Goal: Transaction & Acquisition: Purchase product/service

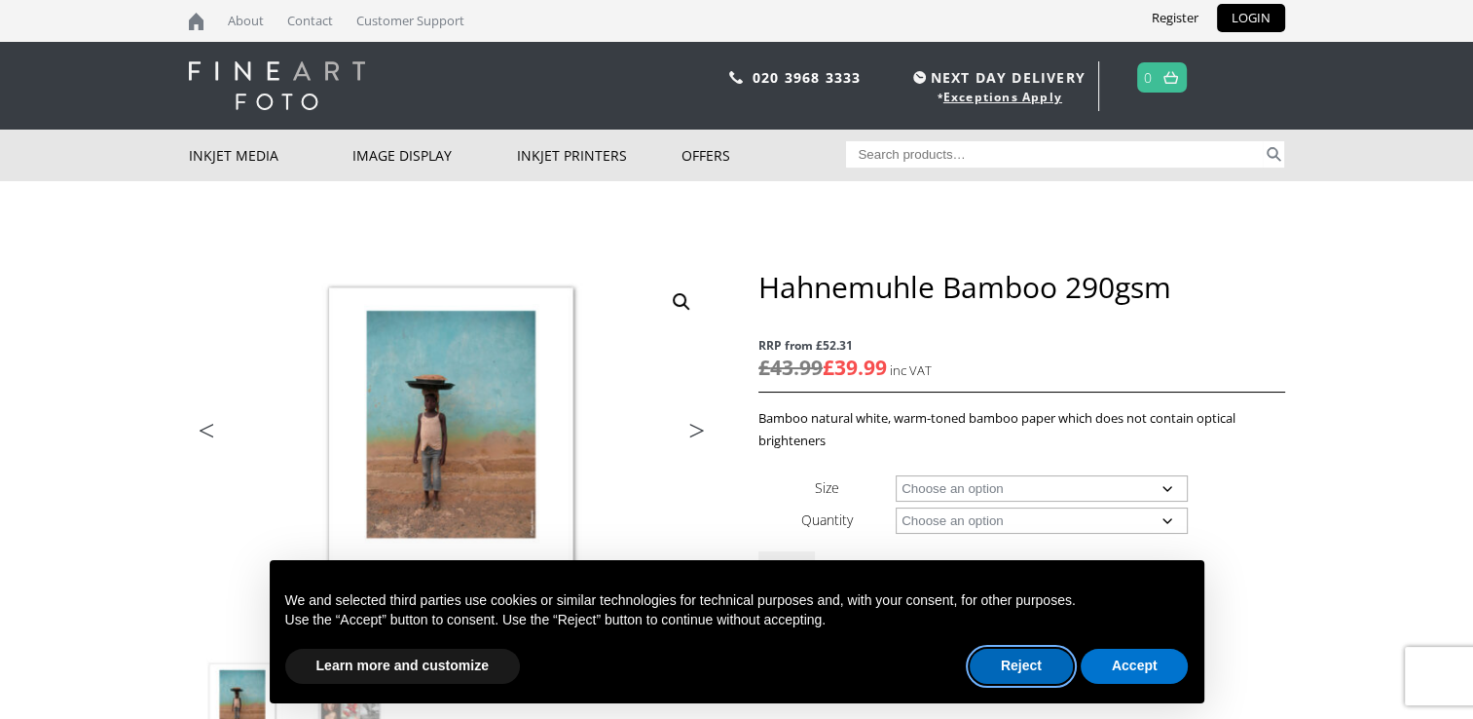
click at [1008, 668] on button "Reject" at bounding box center [1021, 666] width 103 height 35
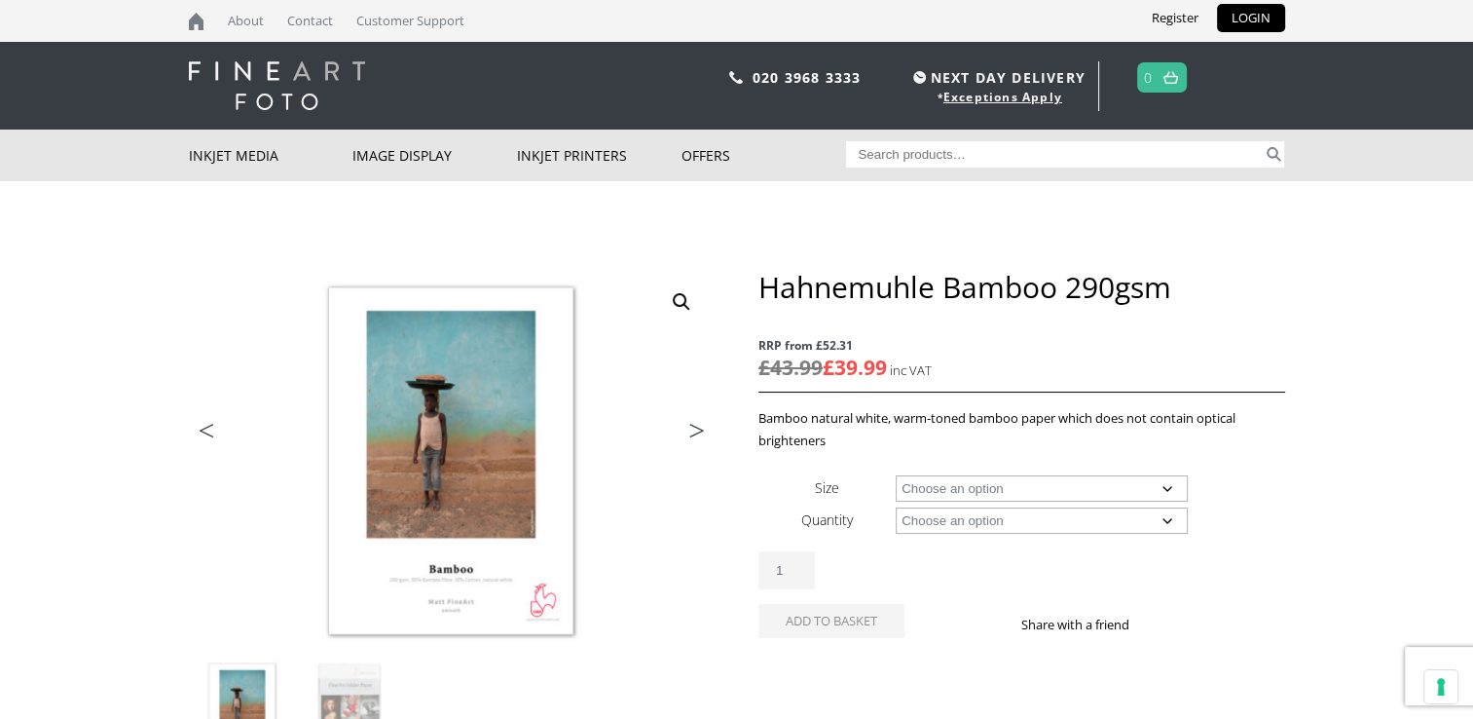
click at [994, 486] on select "Choose an option A4 Sheet A3 Sheet A3+ Sheet A2 Sheet 17" Wide Roll 24" Wide Ro…" at bounding box center [1042, 488] width 292 height 26
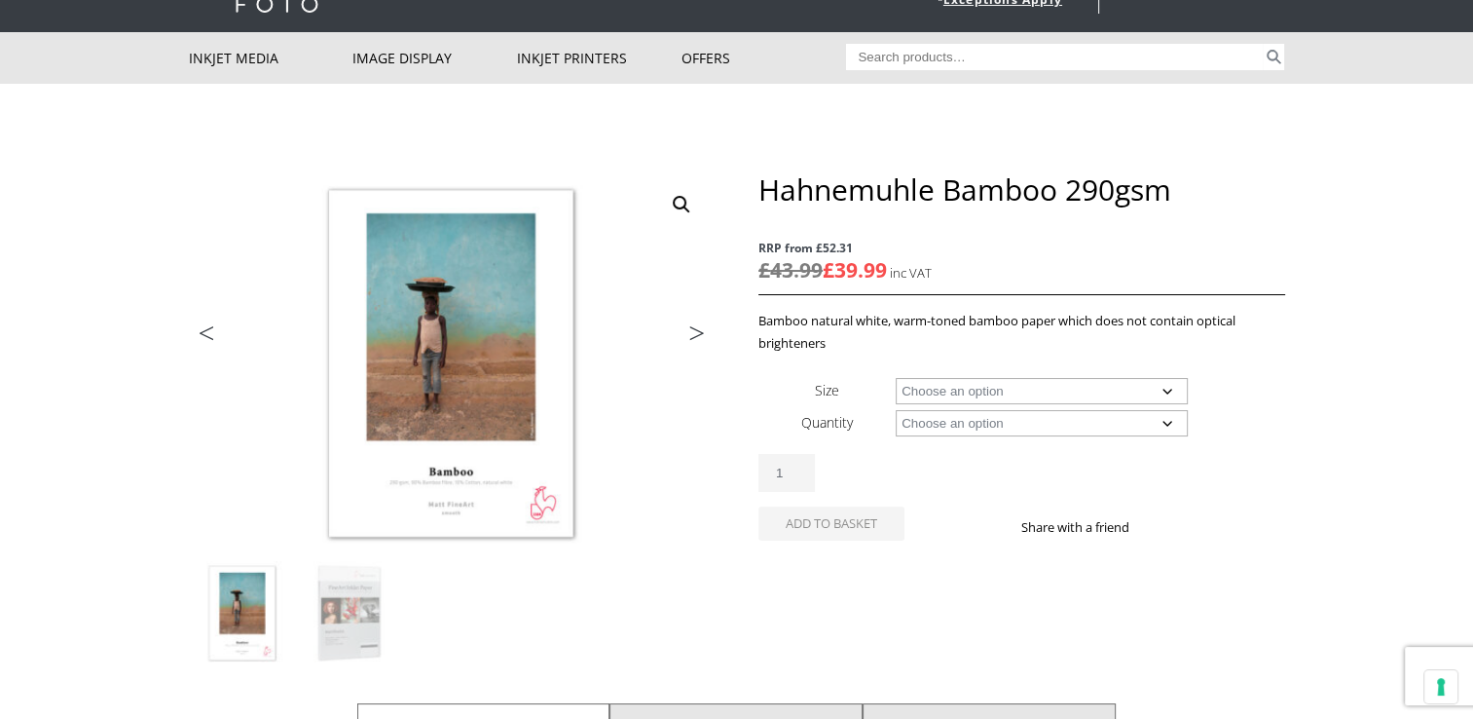
click at [997, 391] on select "Choose an option A4 Sheet A3 Sheet A3+ Sheet A2 Sheet 17" Wide Roll 24" Wide Ro…" at bounding box center [1042, 391] width 292 height 26
click at [896, 378] on select "Choose an option A4 Sheet A3 Sheet A3+ Sheet A2 Sheet 17" Wide Roll 24" Wide Ro…" at bounding box center [1042, 391] width 292 height 26
select select "36-wide-roll"
click at [939, 427] on select "Choose an option 12m" at bounding box center [1042, 423] width 292 height 26
select select "12m"
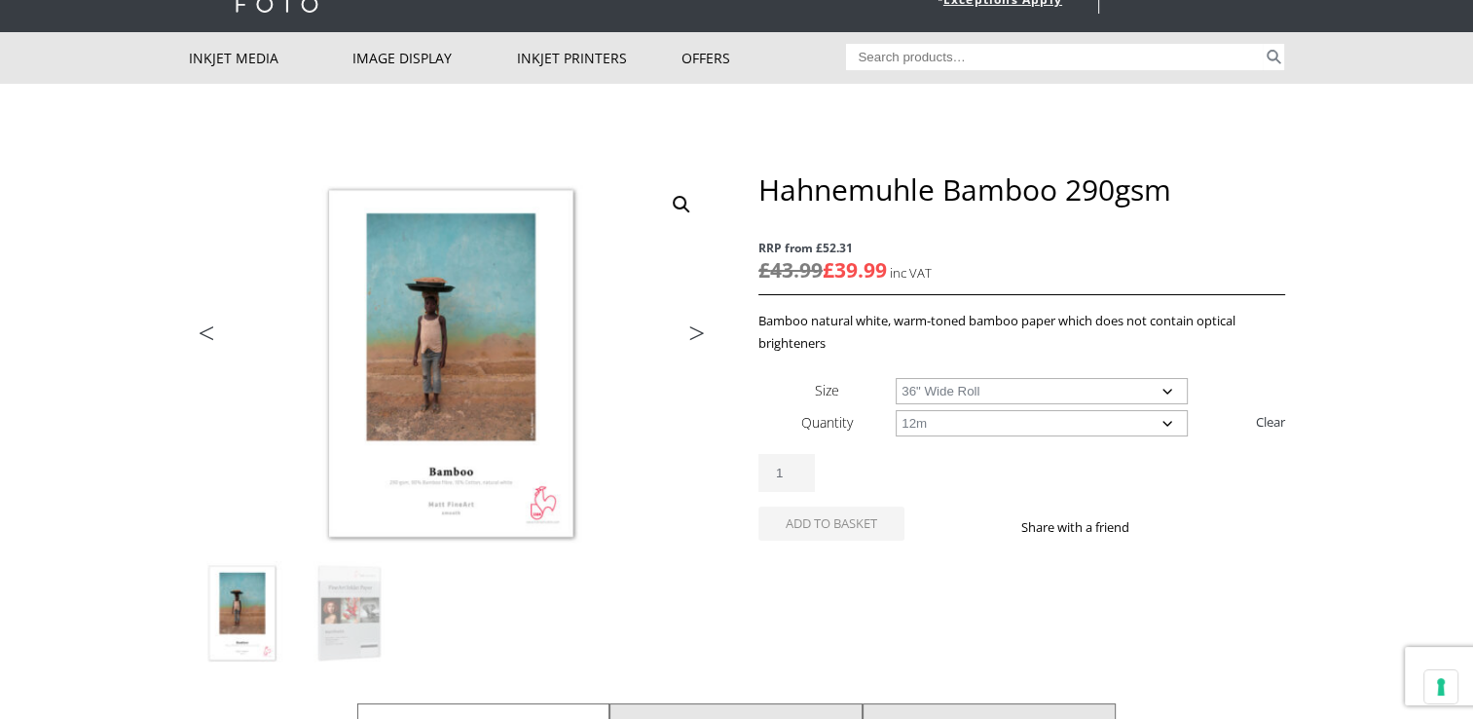
click at [896, 410] on select "Choose an option 12m" at bounding box center [1042, 423] width 292 height 26
select select "36-wide-roll"
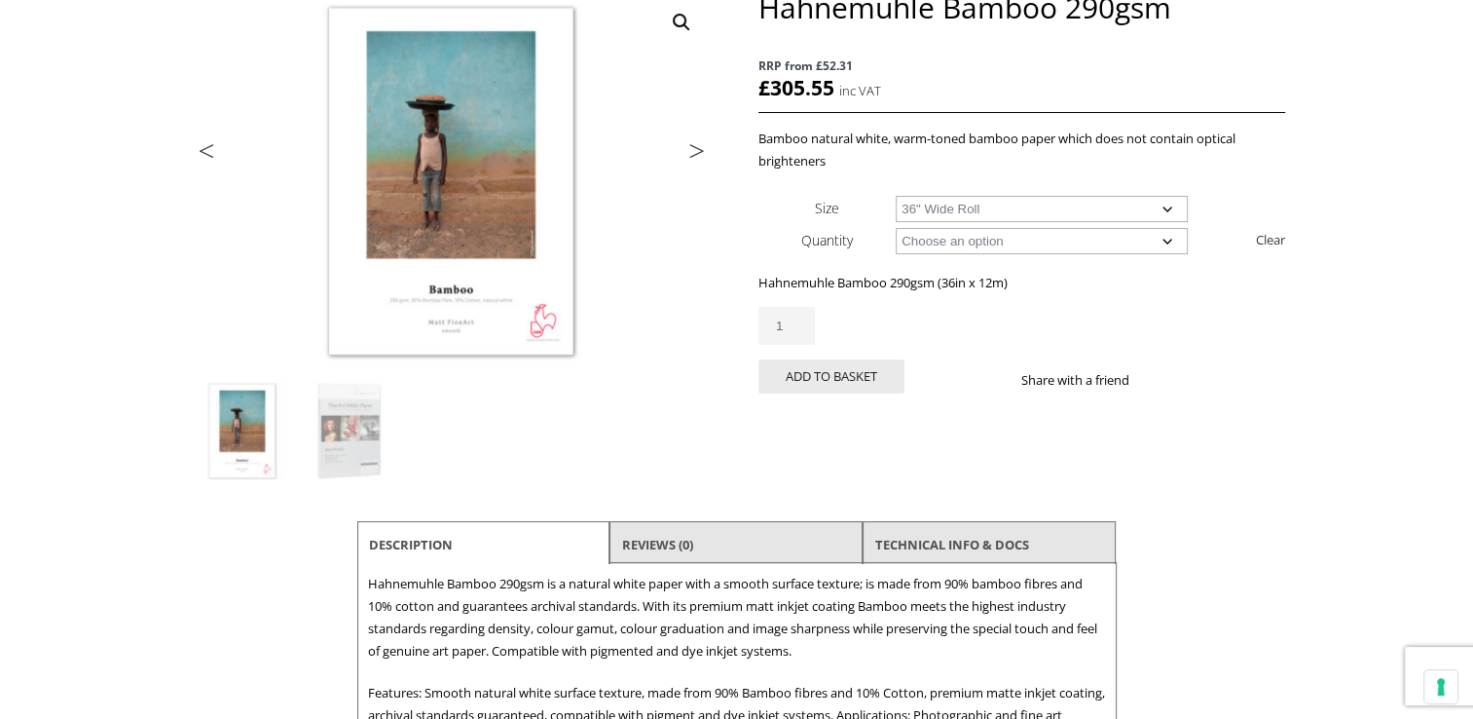
scroll to position [292, 0]
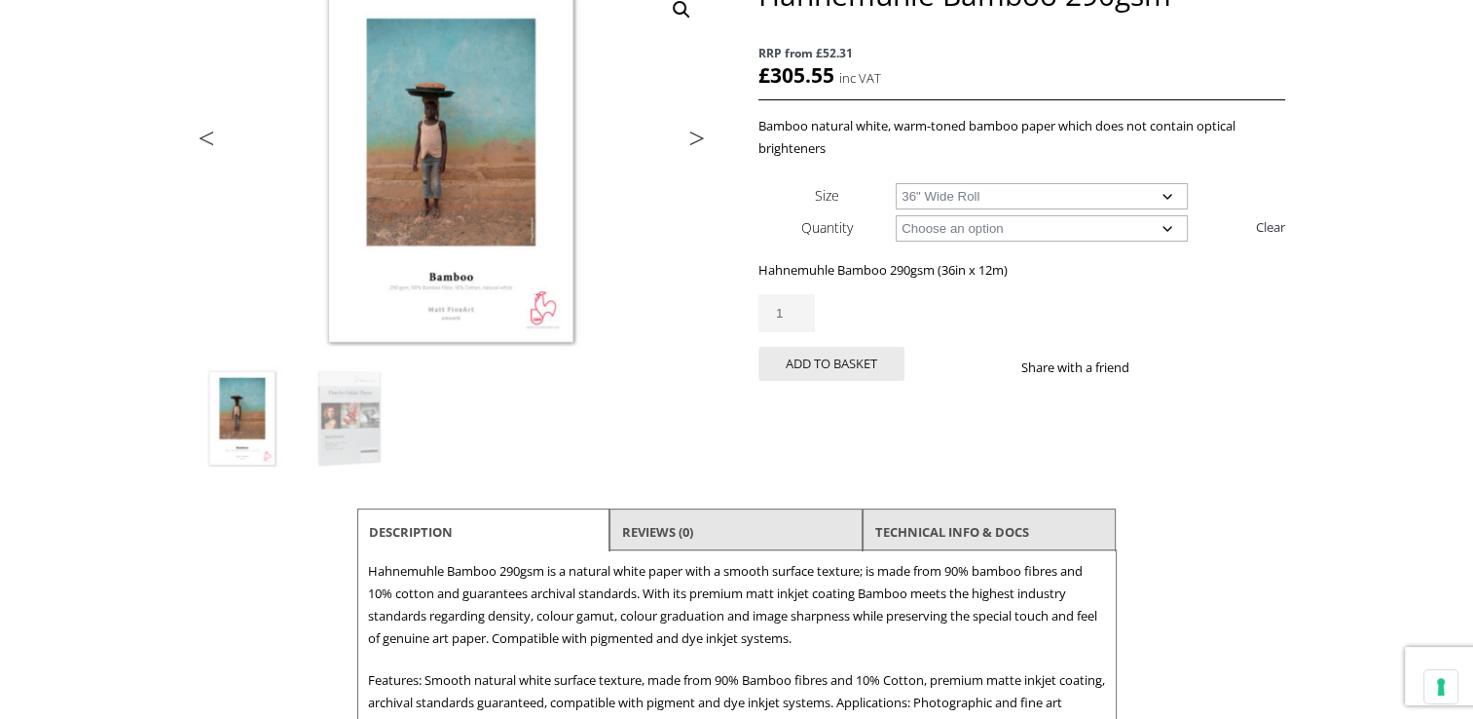
click at [974, 193] on select "Choose an option 17" Wide Roll 24" Wide Roll 36" Wide Roll 44" Wide Roll" at bounding box center [1042, 196] width 292 height 26
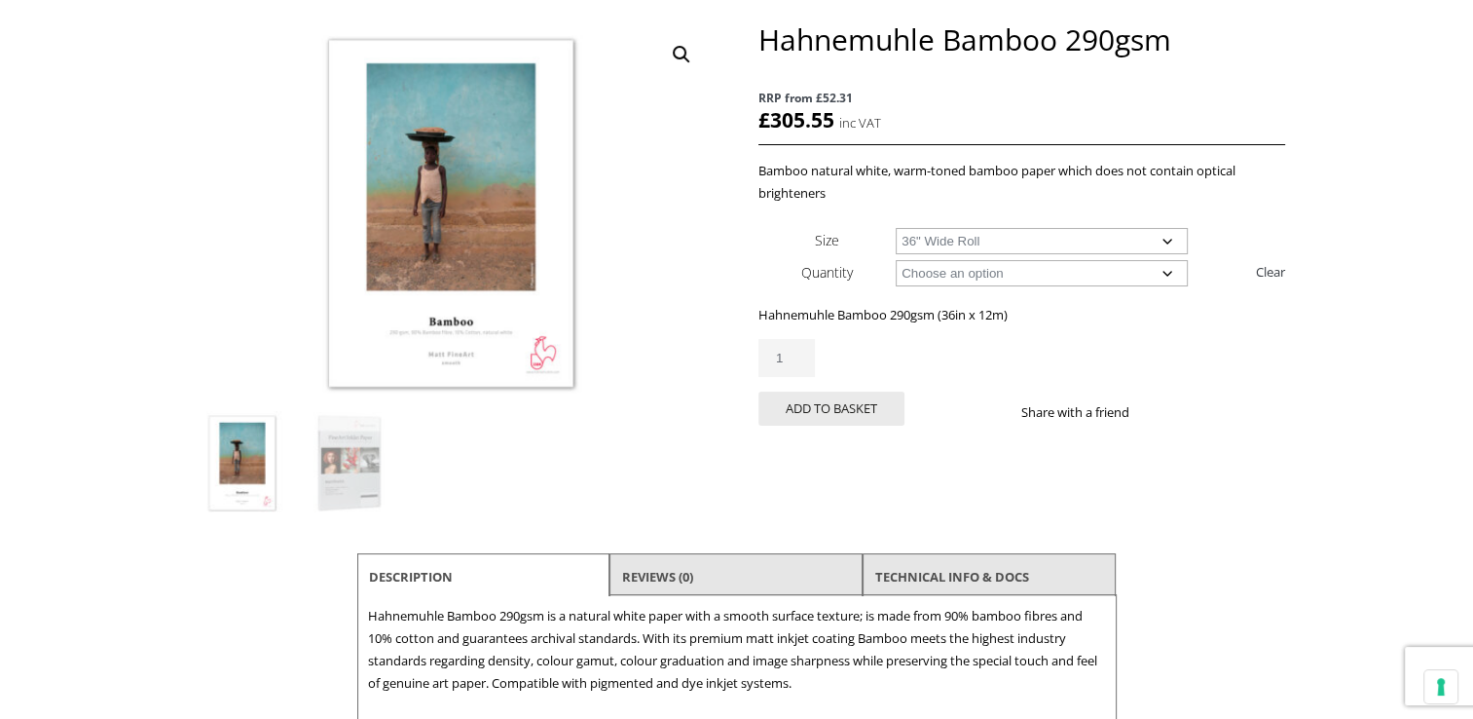
scroll to position [0, 0]
